Goal: Task Accomplishment & Management: Use online tool/utility

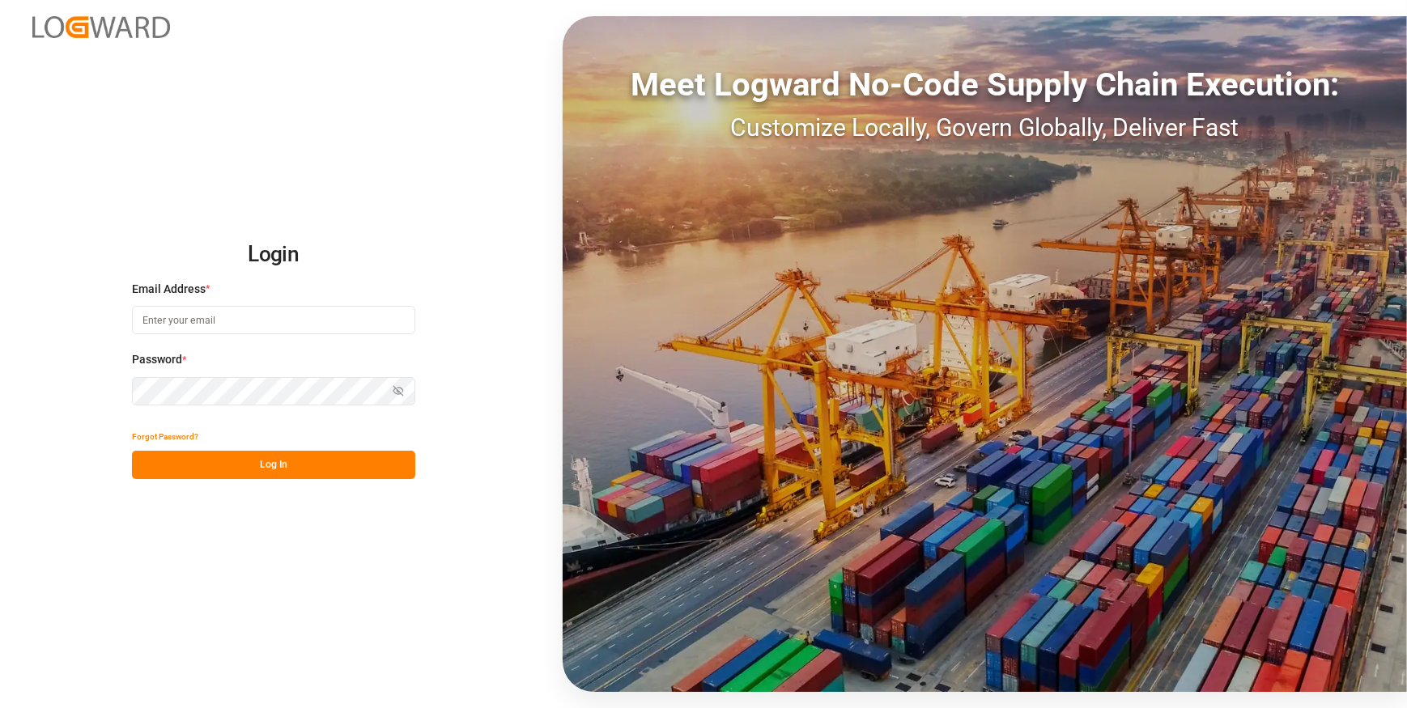
type input "[PERSON_NAME][EMAIL_ADDRESS][PERSON_NAME][DOMAIN_NAME]"
click at [283, 467] on button "Log In" at bounding box center [273, 465] width 283 height 28
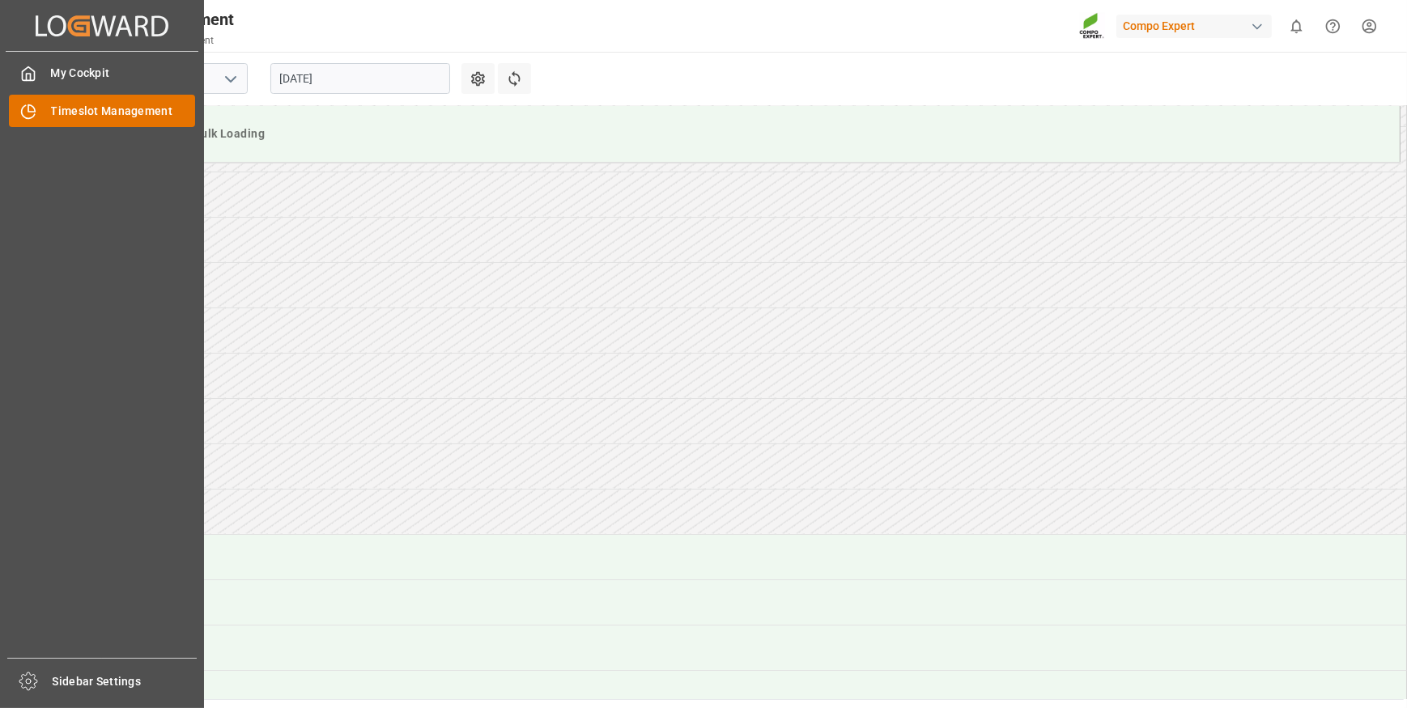
click at [32, 112] on icon at bounding box center [31, 108] width 6 height 6
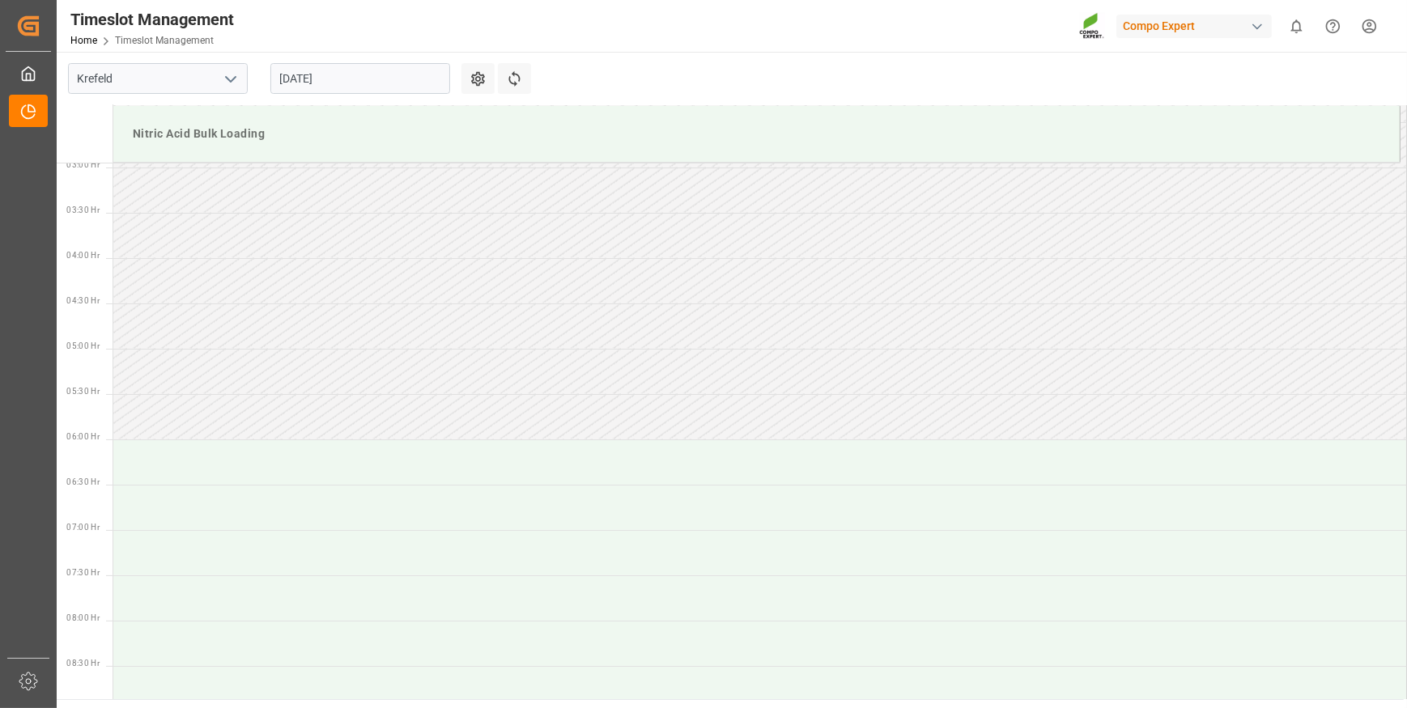
scroll to position [222, 0]
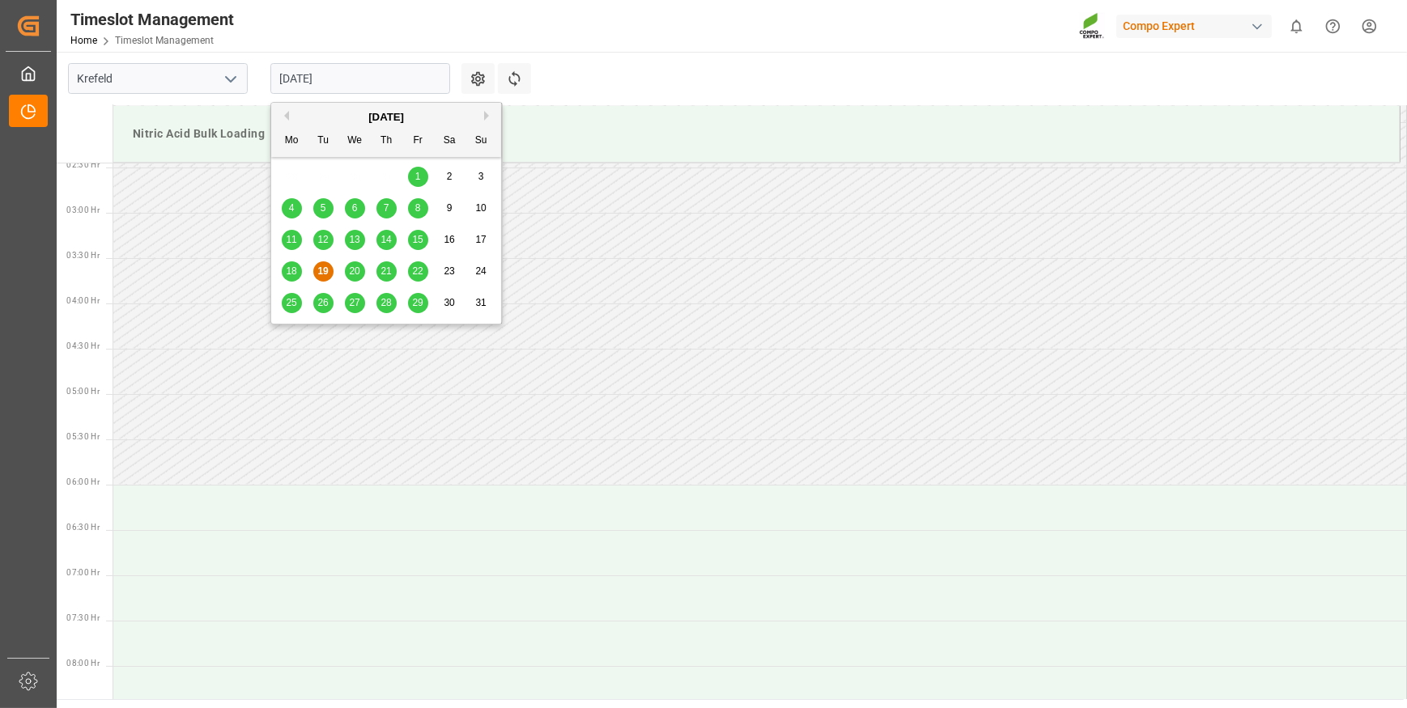
click at [352, 72] on input "[DATE]" at bounding box center [360, 78] width 180 height 31
click at [351, 271] on span "20" at bounding box center [354, 271] width 11 height 11
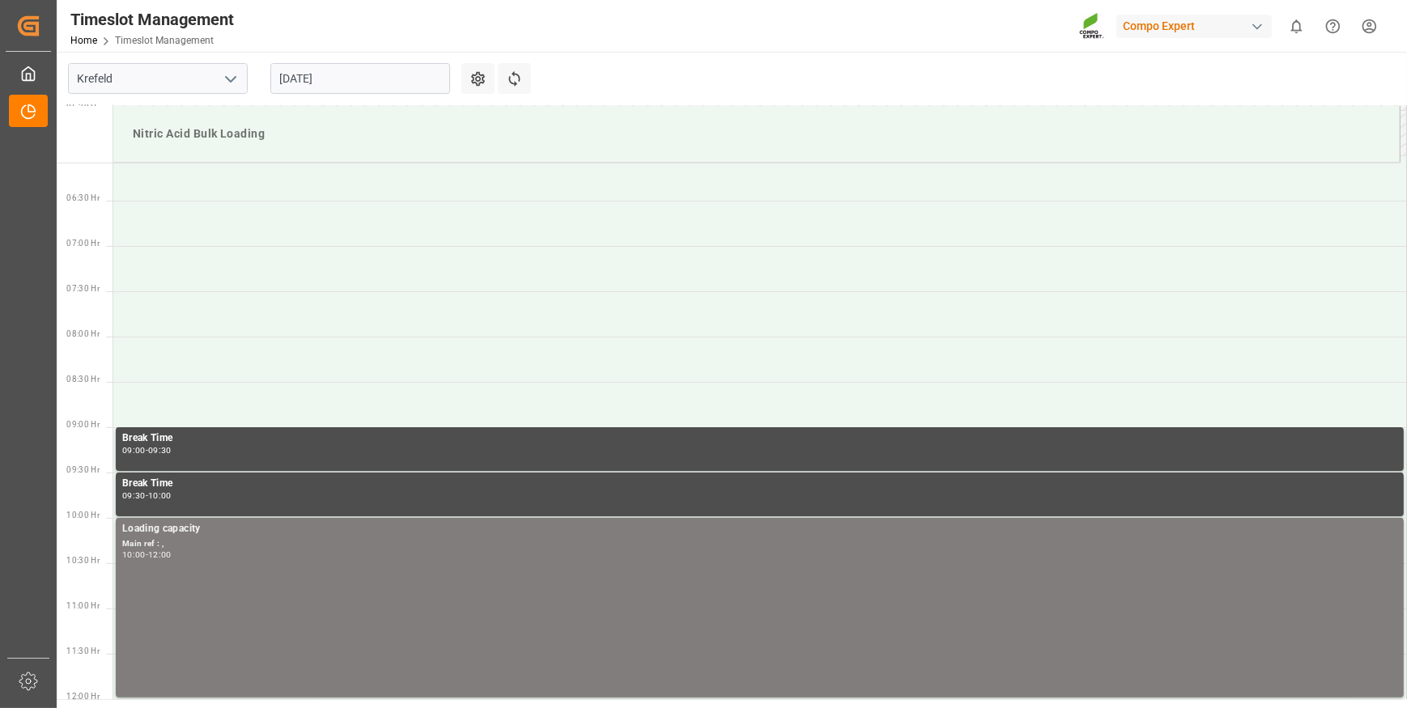
scroll to position [589, 0]
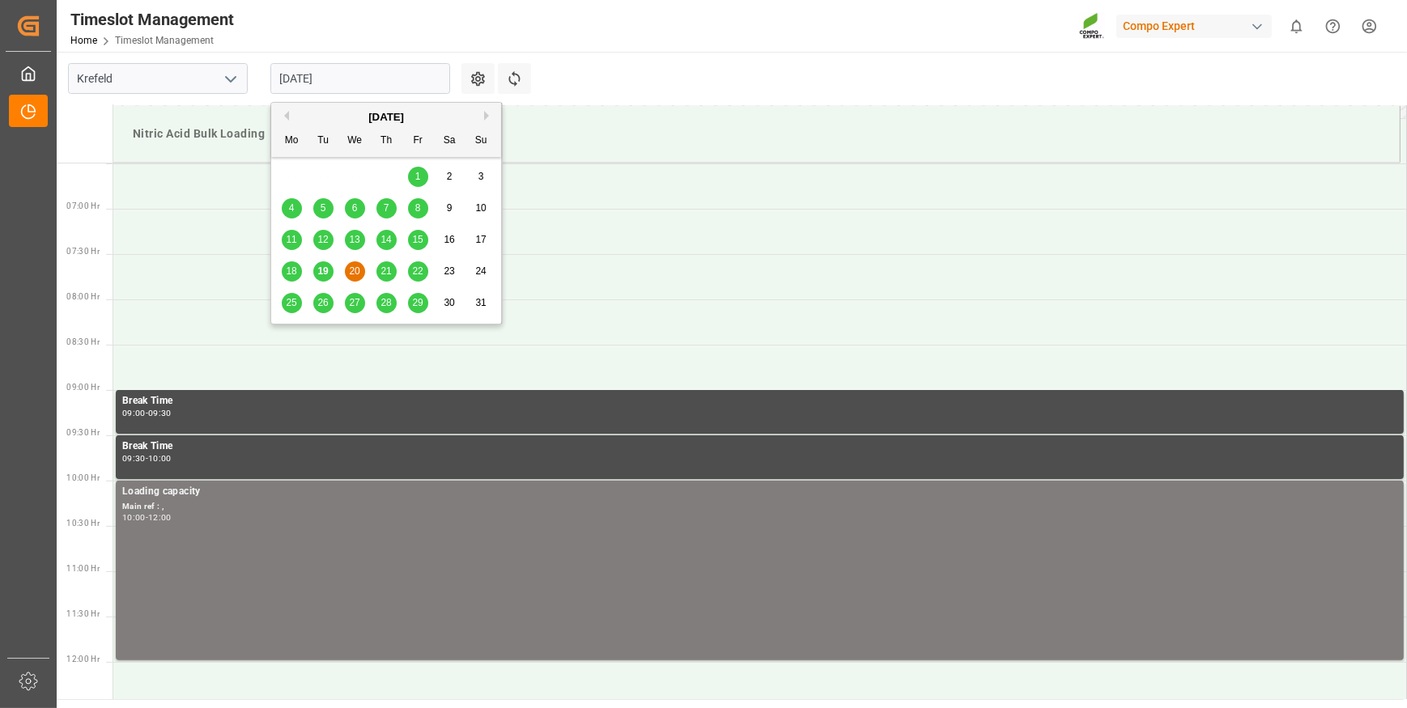
click at [355, 74] on input "[DATE]" at bounding box center [360, 78] width 180 height 31
click at [327, 275] on span "19" at bounding box center [322, 271] width 11 height 11
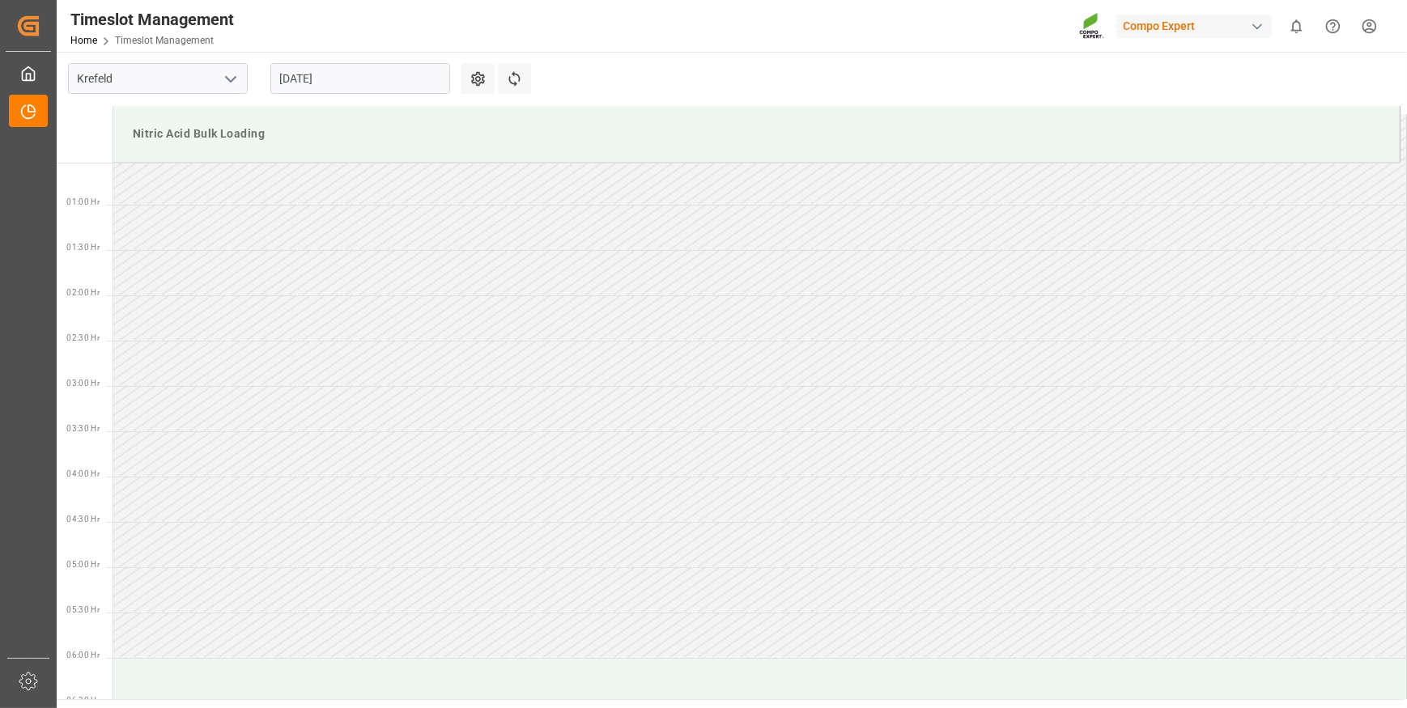
scroll to position [0, 0]
